Goal: Task Accomplishment & Management: Complete application form

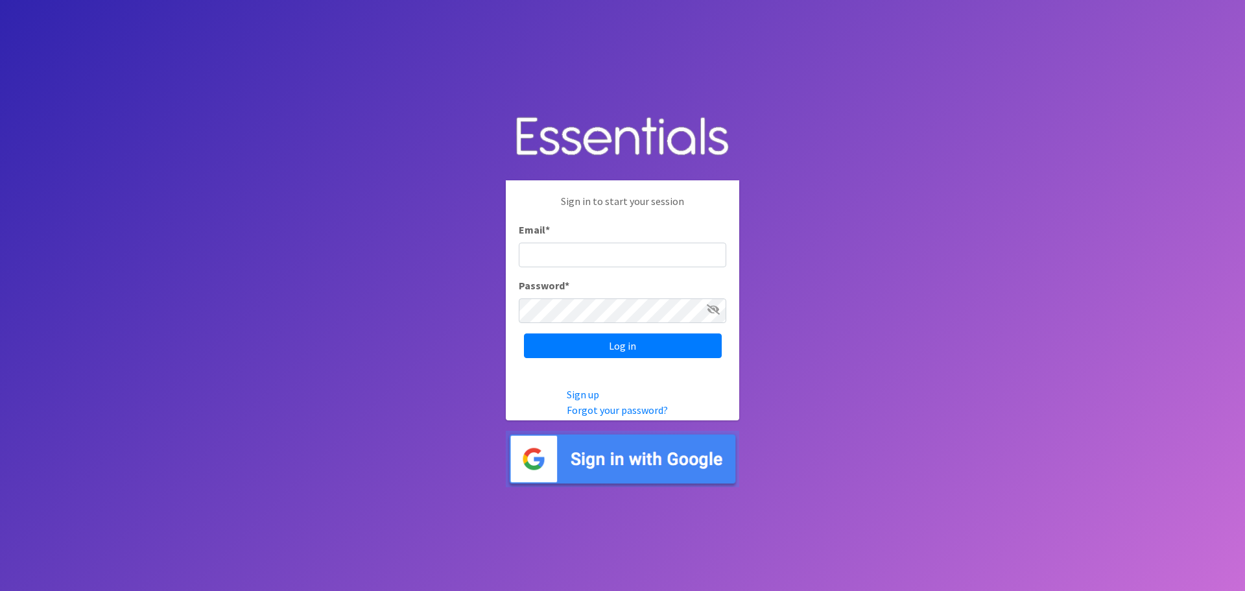
click at [561, 253] on input "Email *" at bounding box center [622, 254] width 207 height 25
type input "[EMAIL_ADDRESS][DOMAIN_NAME]"
click at [524, 333] on input "Log in" at bounding box center [623, 345] width 198 height 25
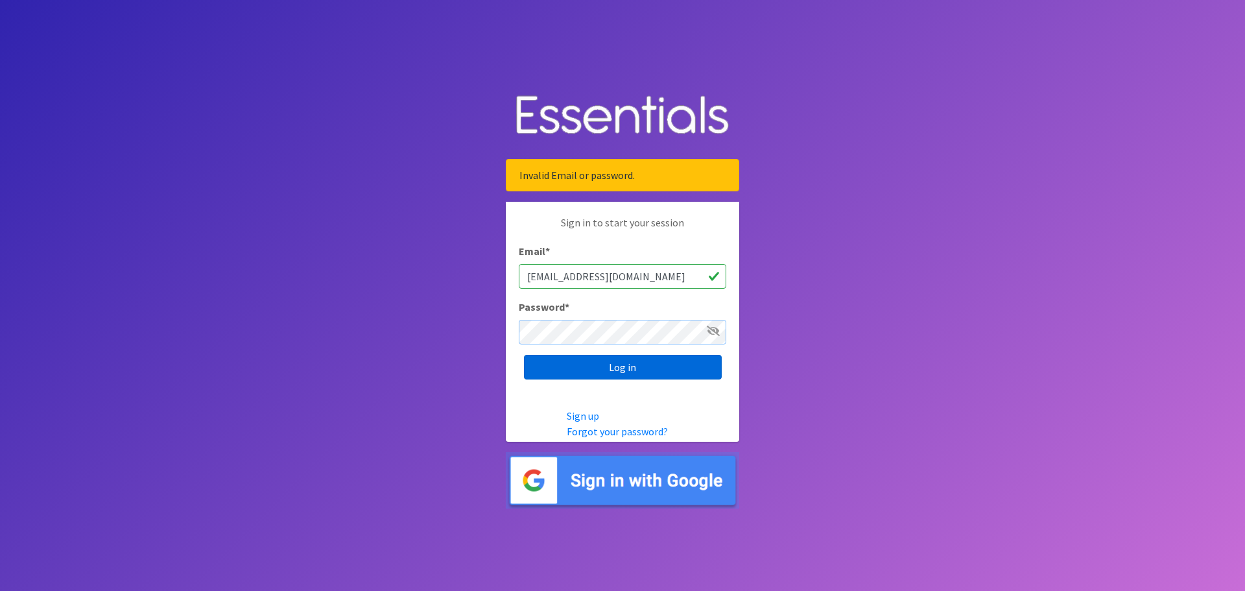
click at [524, 355] on input "Log in" at bounding box center [623, 367] width 198 height 25
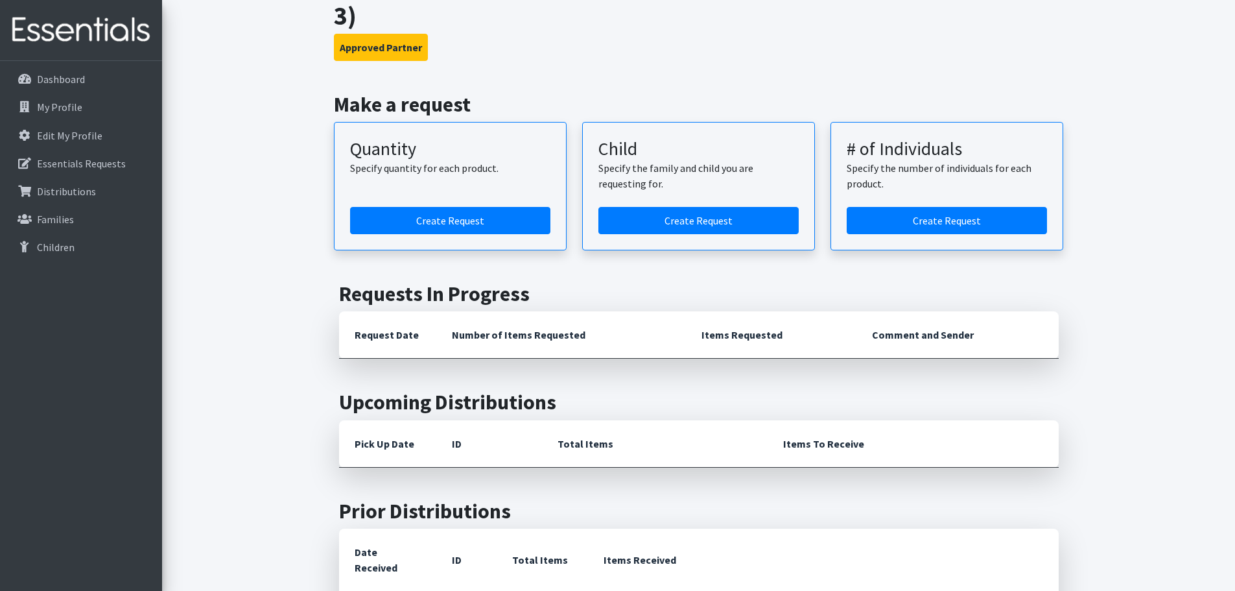
scroll to position [194, 0]
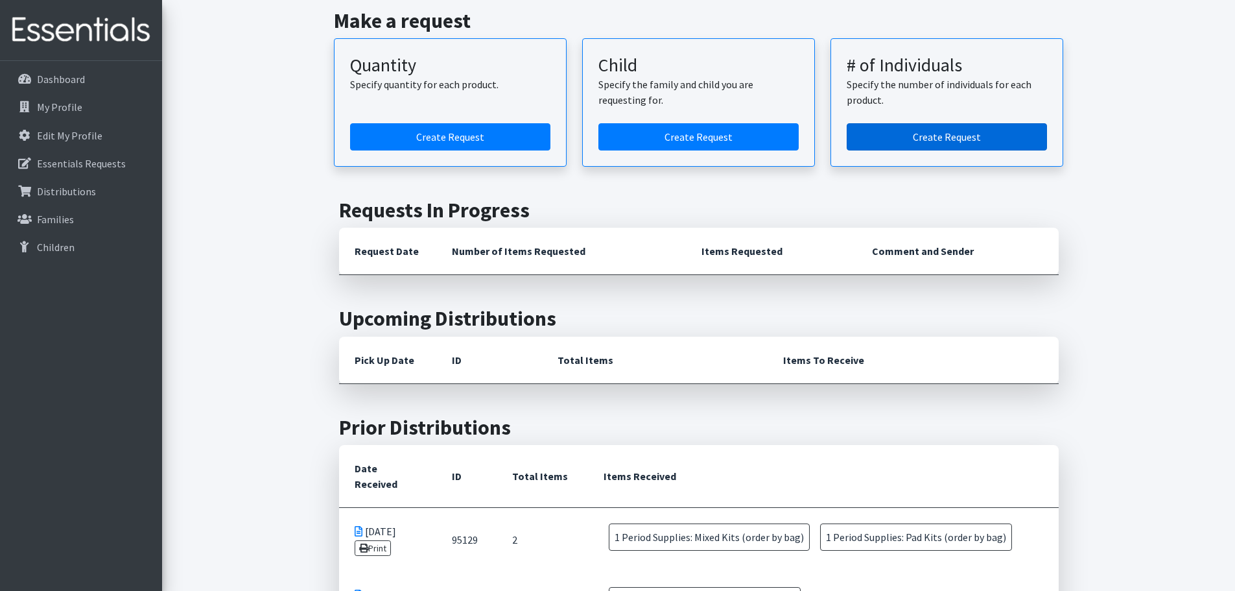
click at [958, 123] on link "Create Request" at bounding box center [947, 136] width 200 height 27
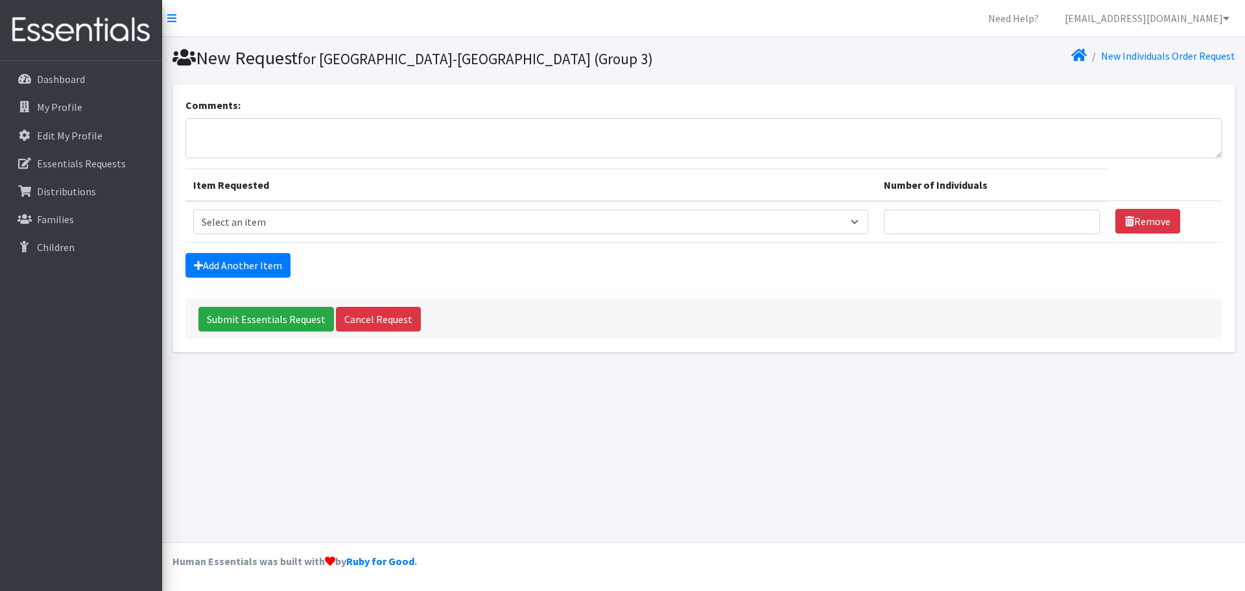
click at [234, 251] on form "Comments: Item Requested Number of Individuals Item Requested Select an item Pe…" at bounding box center [703, 218] width 1037 height 242
click at [238, 269] on link "Add Another Item" at bounding box center [237, 265] width 105 height 25
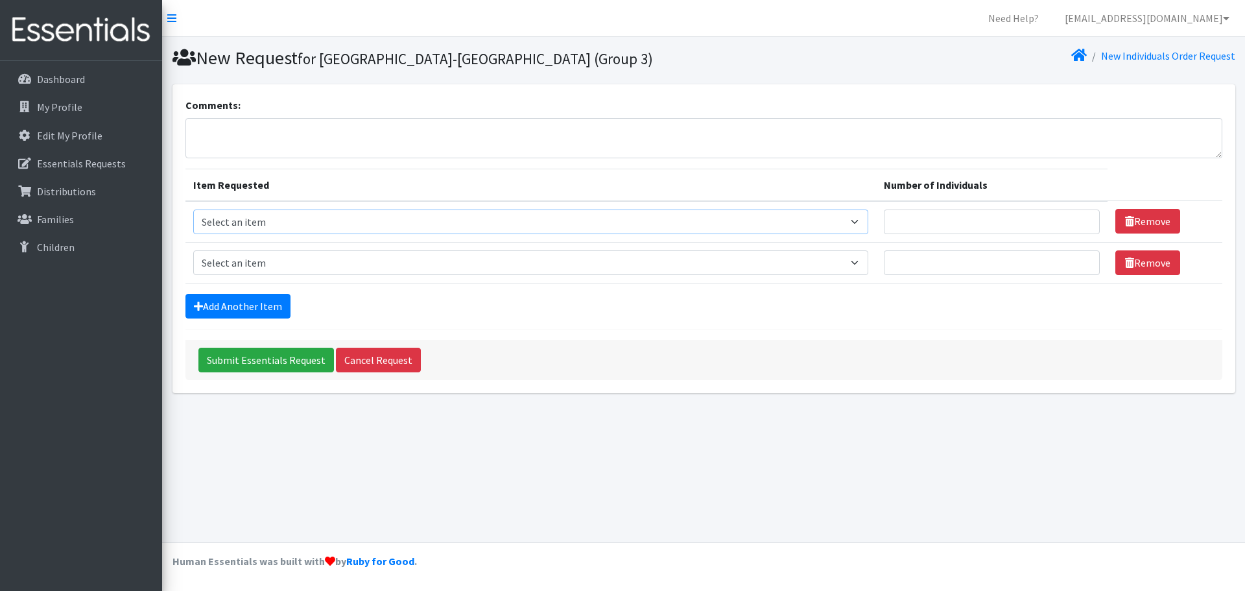
click at [276, 228] on select "Select an item Period Supplies: Mixed Kits (order by bag) Applicator-free tampo…" at bounding box center [530, 221] width 675 height 25
select select "8797"
click at [193, 209] on select "Select an item Period Supplies: Mixed Kits (order by bag) Applicator-free tampo…" at bounding box center [530, 221] width 675 height 25
click at [1142, 266] on link "Remove" at bounding box center [1147, 262] width 65 height 25
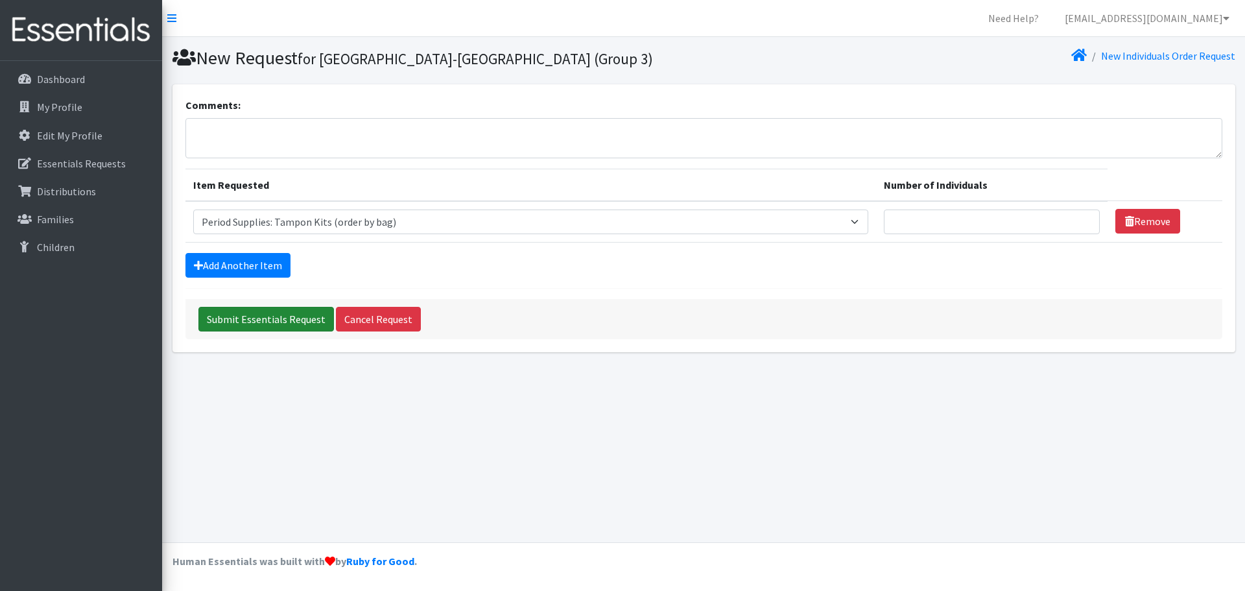
click at [261, 322] on input "Submit Essentials Request" at bounding box center [265, 319] width 135 height 25
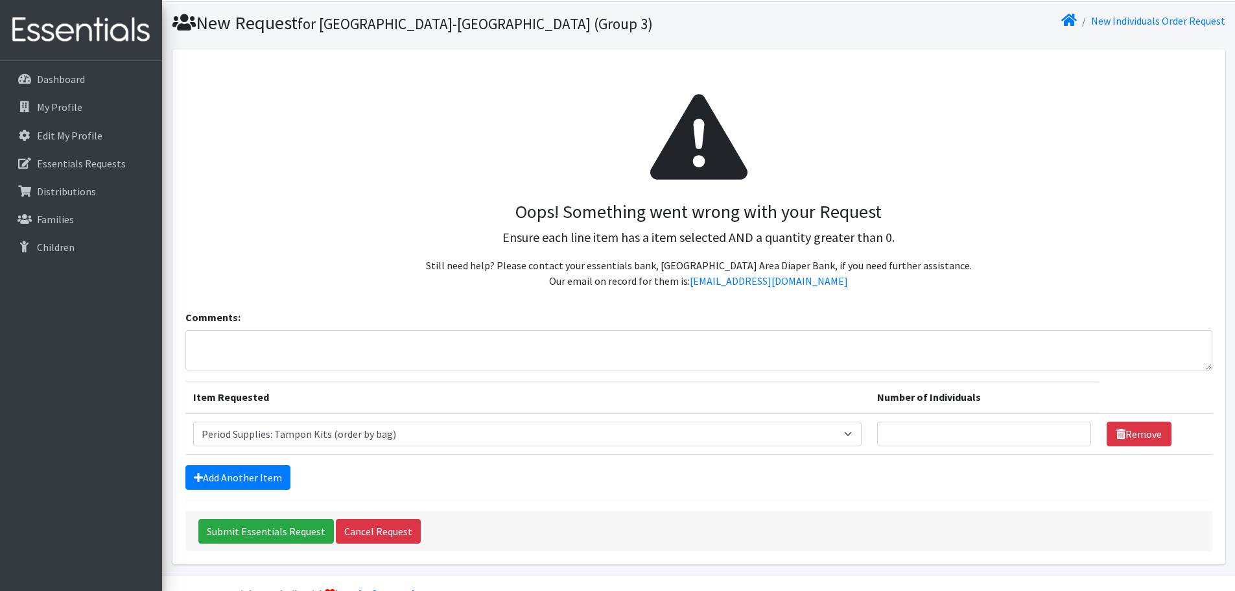
scroll to position [67, 0]
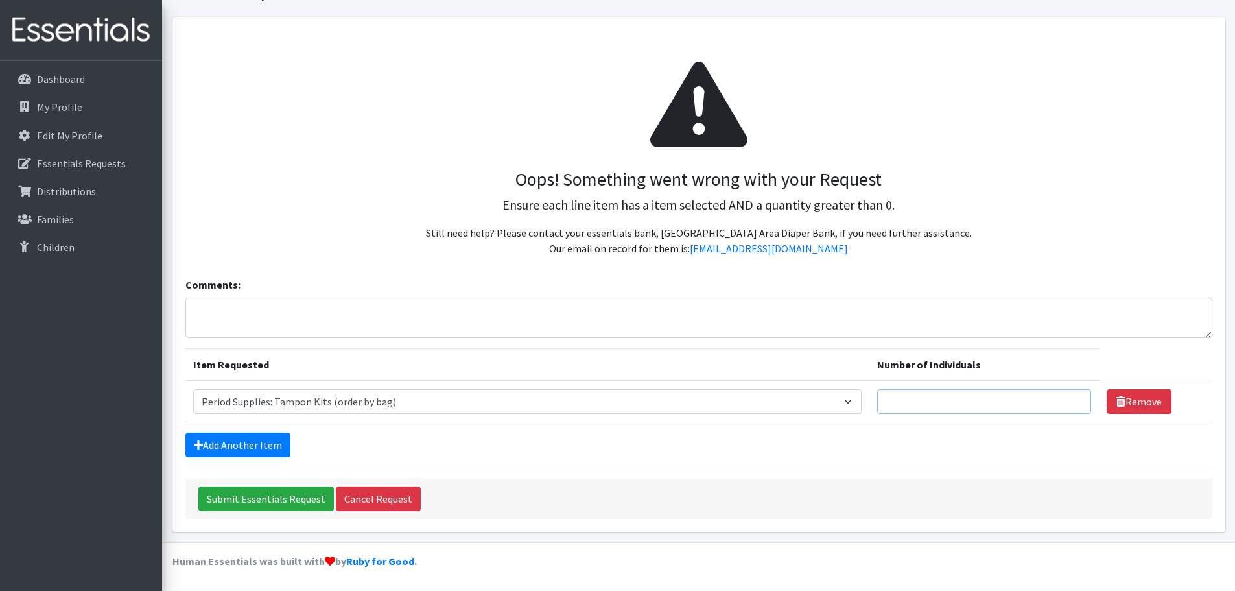
click at [915, 389] on input "Number of Individuals" at bounding box center [984, 401] width 214 height 25
type input "1"
click at [301, 506] on input "Submit Essentials Request" at bounding box center [265, 498] width 135 height 25
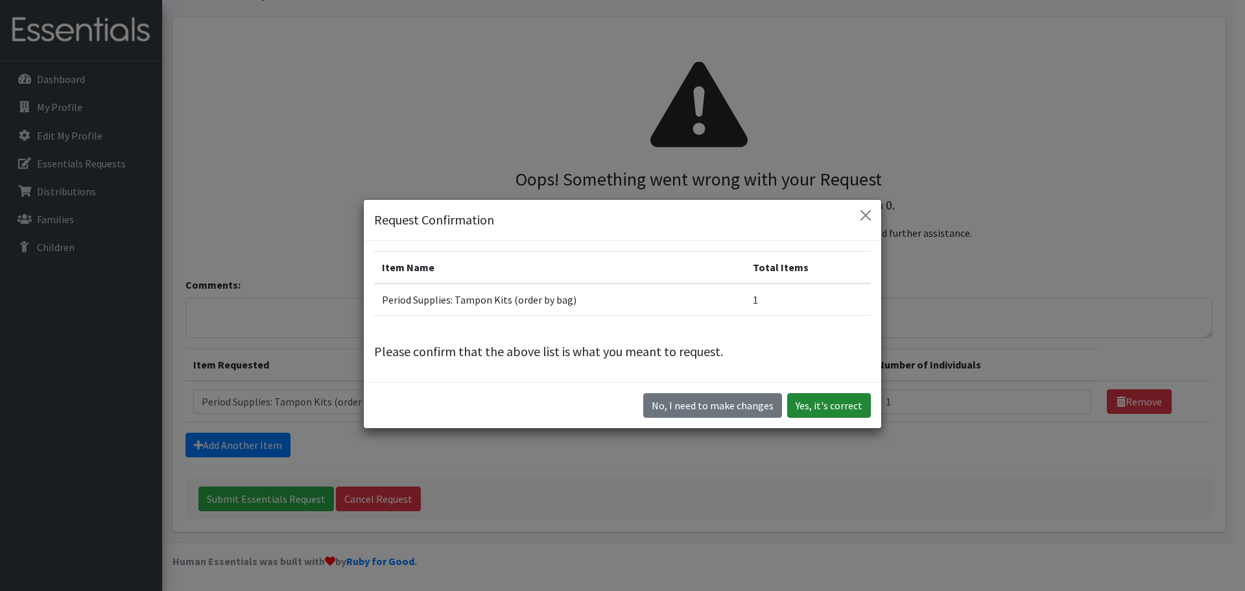
click at [818, 407] on button "Yes, it's correct" at bounding box center [829, 405] width 84 height 25
